Goal: Task Accomplishment & Management: Manage account settings

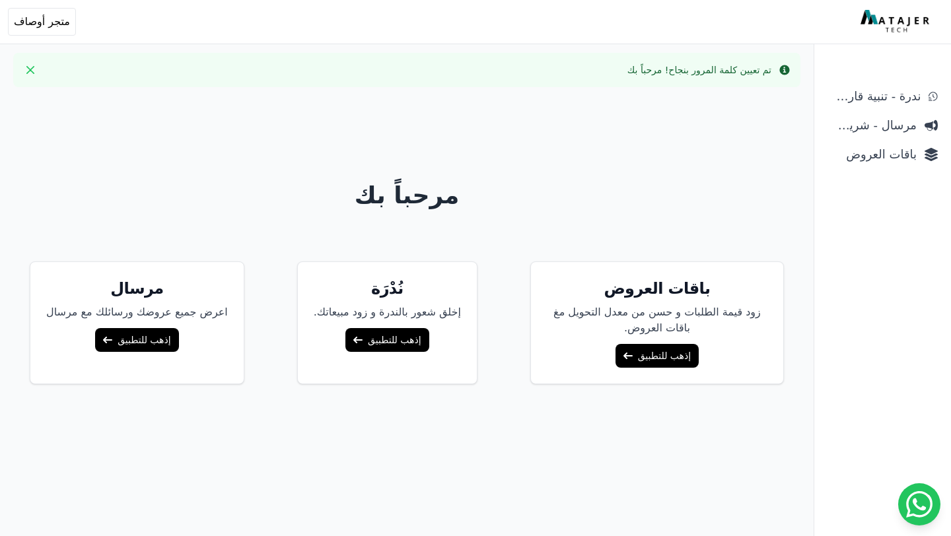
click at [610, 176] on div "مرحباً بك باقات العروض زود قيمة الطلبات و حسن من معدل التحويل مغ باقات العروض. …" at bounding box center [407, 366] width 814 height 536
click at [49, 17] on span "متجر أوصاف" at bounding box center [42, 22] width 56 height 16
click at [9, 77] on div "أبوليان [EMAIL_ADDRESS][DOMAIN_NAME] رقم المتجر: 1288862223" at bounding box center [91, 75] width 183 height 66
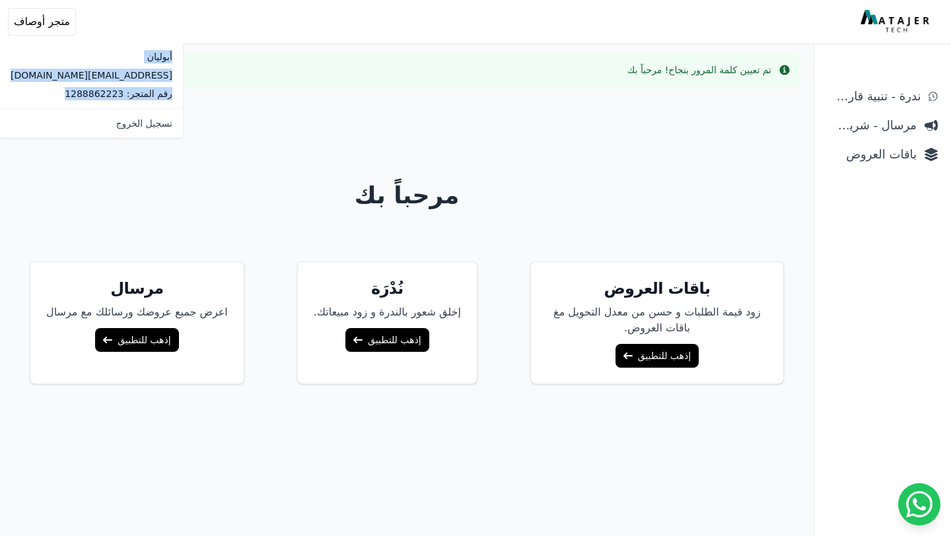
drag, startPoint x: 28, startPoint y: 95, endPoint x: 141, endPoint y: 47, distance: 122.8
click at [141, 47] on div "أبوليان [EMAIL_ADDRESS][DOMAIN_NAME] رقم المتجر: 1288862223" at bounding box center [91, 75] width 183 height 66
copy div "أبوليان [EMAIL_ADDRESS][DOMAIN_NAME] رقم المتجر: 1288862223"
click at [751, 129] on div "مرحباً بك باقات العروض زود قيمة الطلبات و حسن من معدل التحويل مغ باقات العروض. …" at bounding box center [407, 366] width 814 height 536
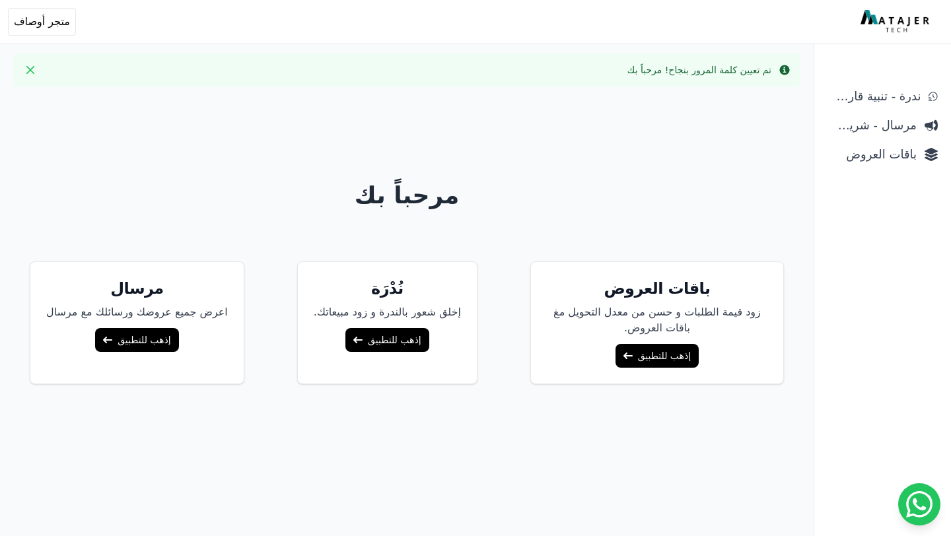
click at [674, 365] on link "إذهب للتطبيق" at bounding box center [657, 356] width 83 height 24
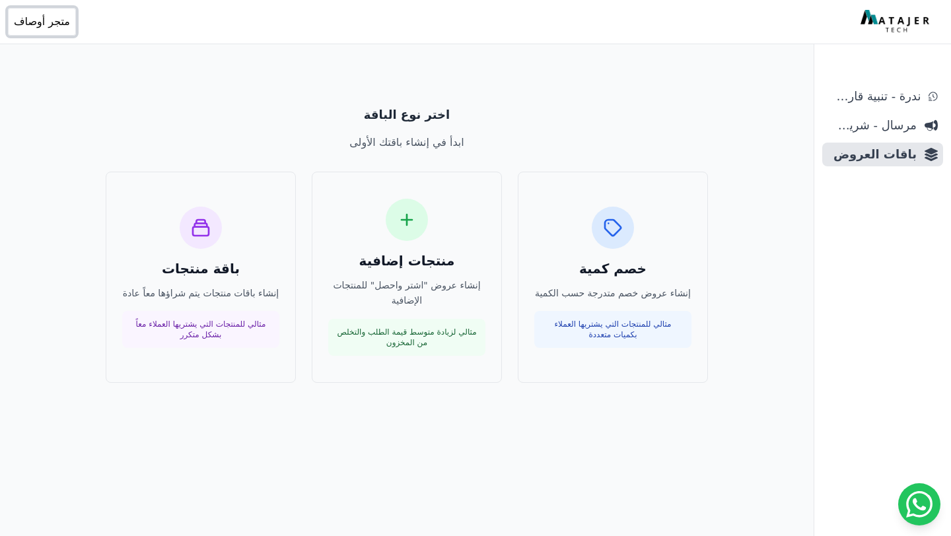
click at [38, 17] on span "متجر أوصاف" at bounding box center [42, 22] width 56 height 16
click at [81, 59] on p "أبوليان" at bounding box center [92, 56] width 162 height 13
drag, startPoint x: 68, startPoint y: 23, endPoint x: 15, endPoint y: 24, distance: 53.5
click at [15, 24] on button "Open user menu متجر أوصاف" at bounding box center [42, 22] width 68 height 28
click at [24, 19] on span "متجر أوصاف" at bounding box center [42, 22] width 56 height 16
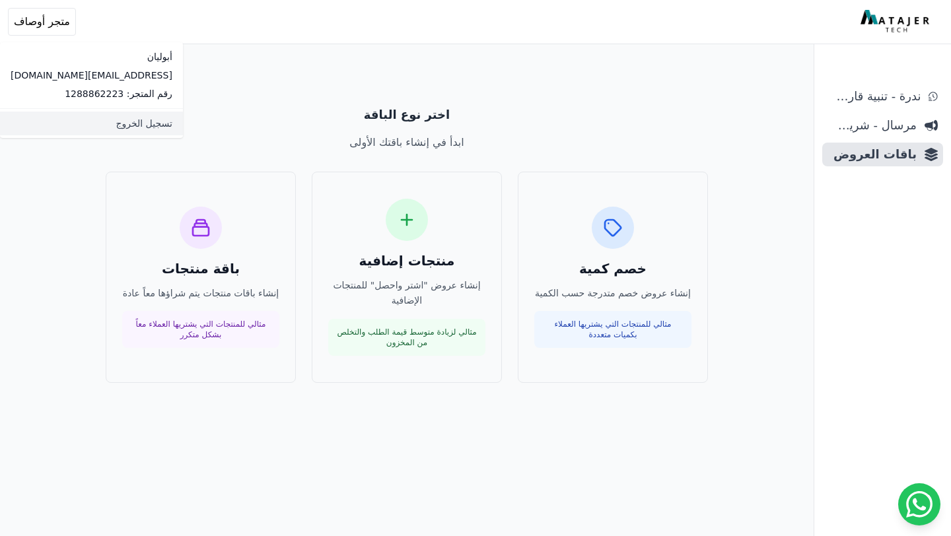
click at [98, 118] on link "تسجيل الخروج" at bounding box center [91, 124] width 183 height 24
